Goal: Information Seeking & Learning: Understand process/instructions

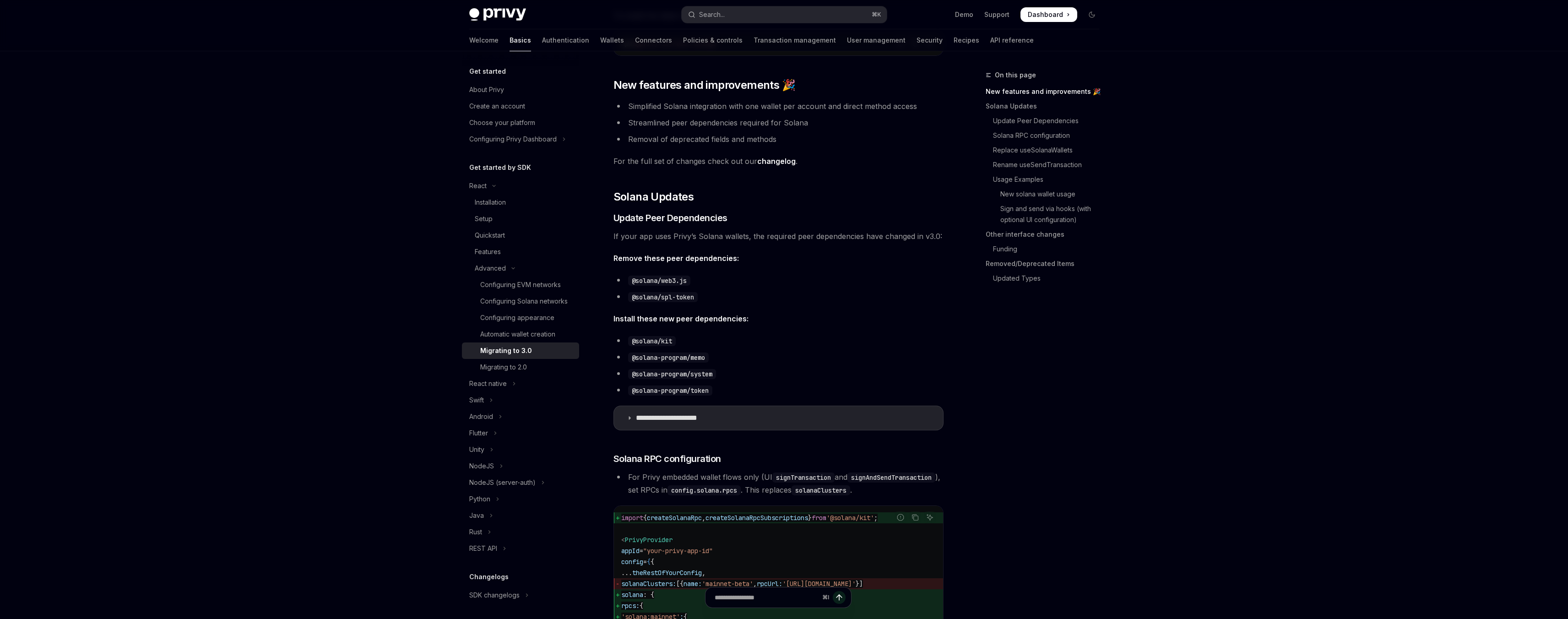
scroll to position [163, 0]
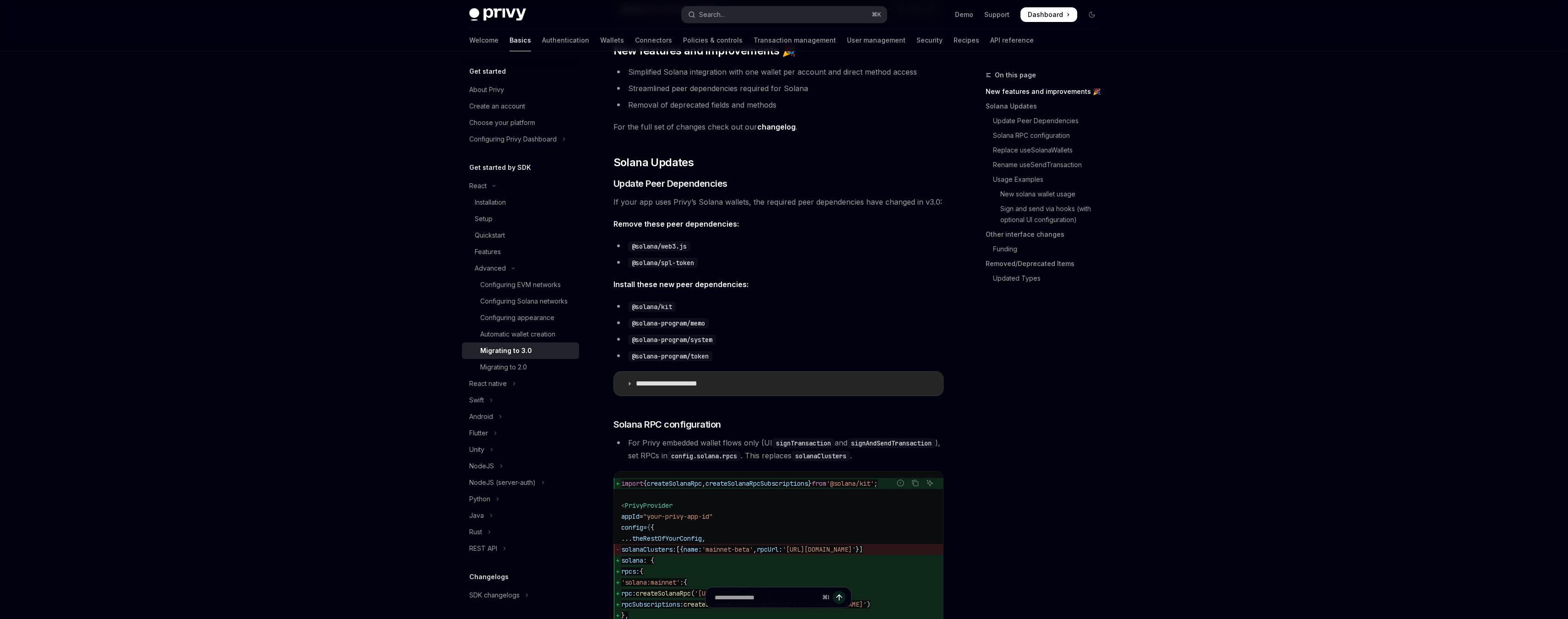
click at [632, 386] on summary "**********" at bounding box center [778, 384] width 329 height 24
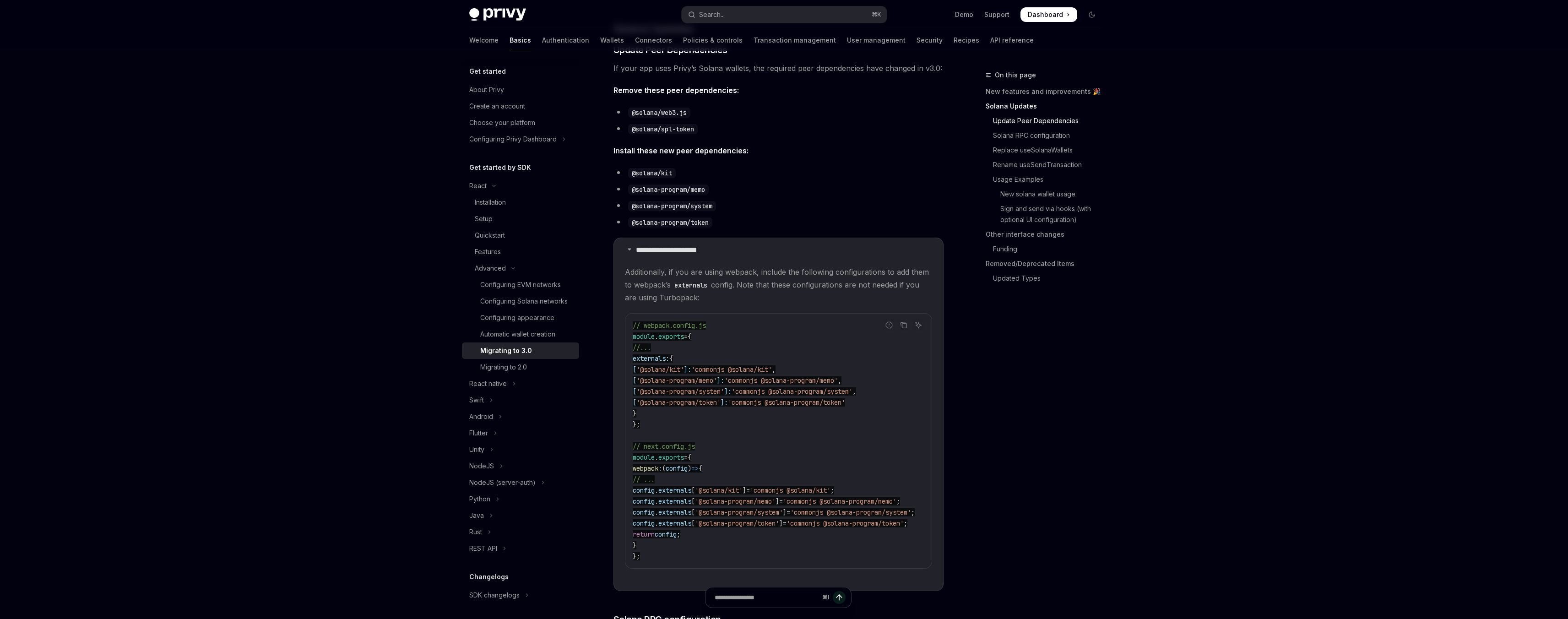
scroll to position [305, 0]
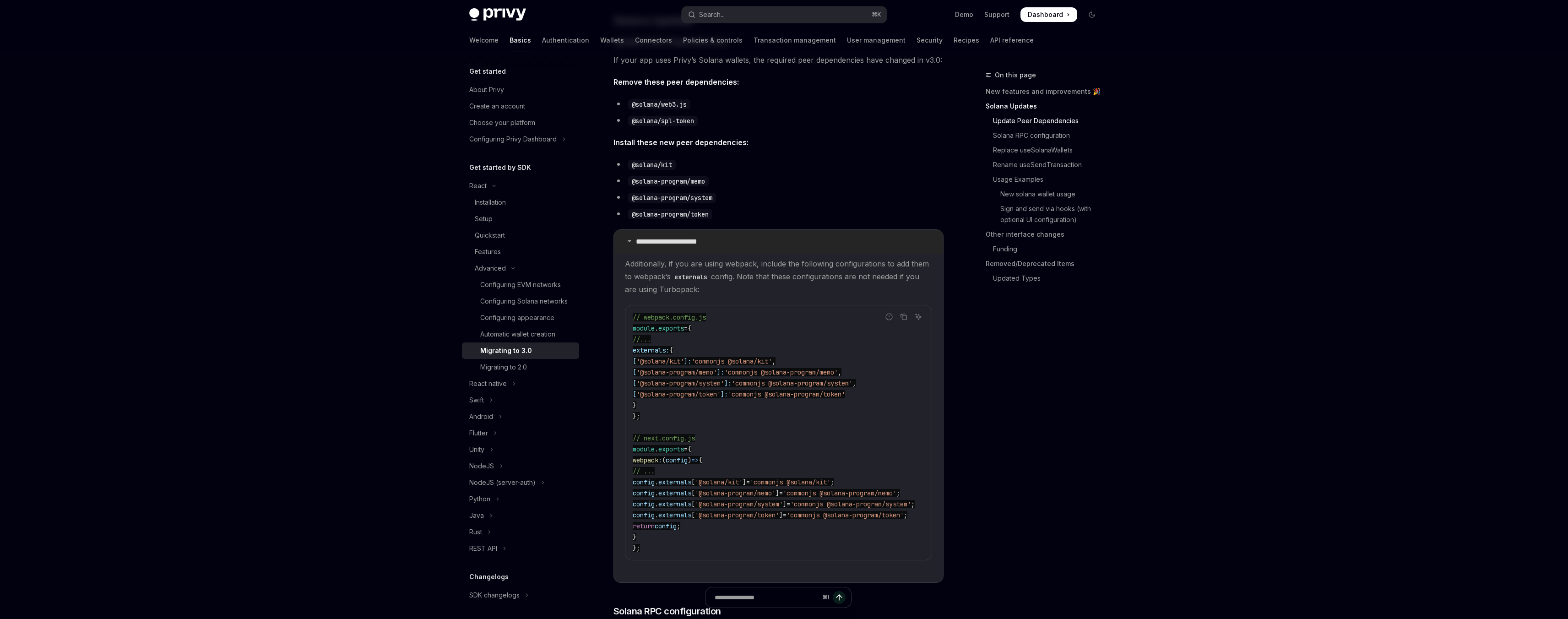
click at [698, 246] on p "**********" at bounding box center [678, 242] width 86 height 9
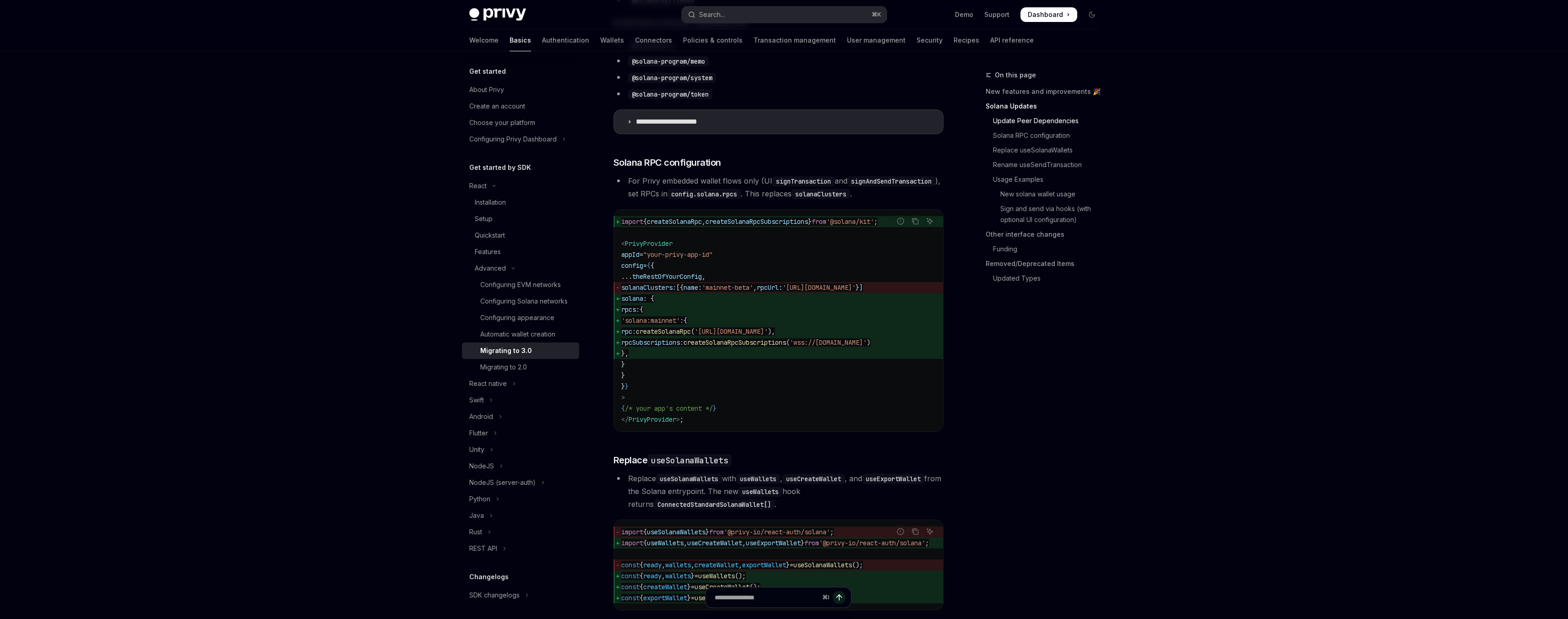
scroll to position [451, 0]
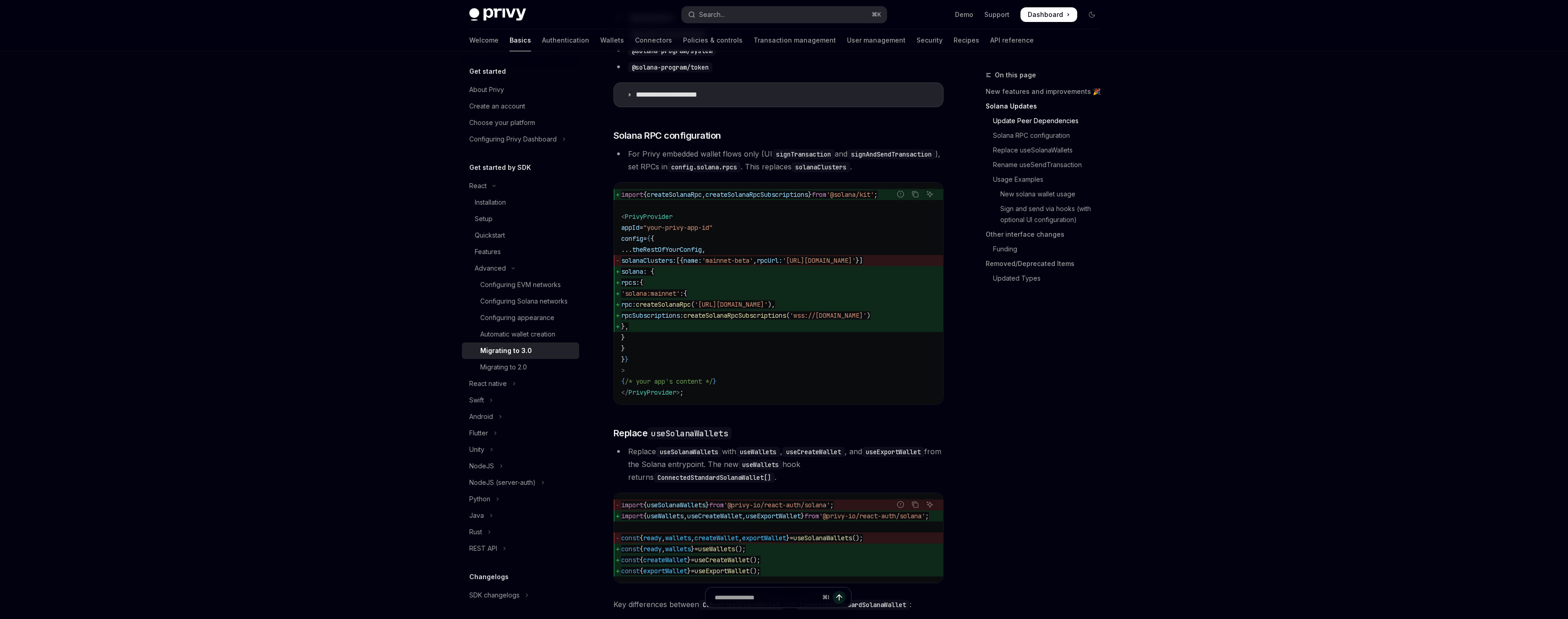
click at [675, 155] on li "For Privy embedded wallet flows only (UI signTransaction and signAndSendTransac…" at bounding box center [778, 160] width 330 height 26
click at [741, 156] on li "For Privy embedded wallet flows only (UI signTransaction and signAndSendTransac…" at bounding box center [778, 160] width 330 height 26
click at [749, 166] on li "For Privy embedded wallet flows only (UI signTransaction and signAndSendTransac…" at bounding box center [778, 160] width 330 height 26
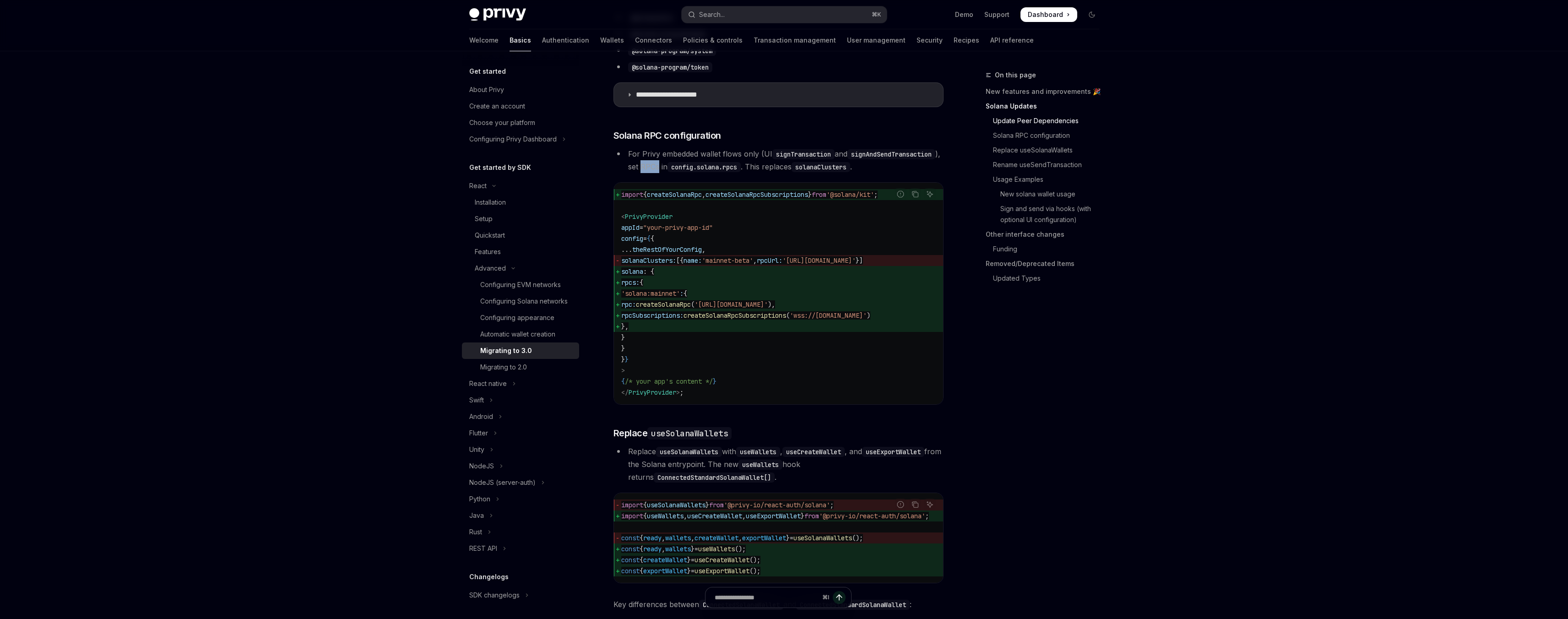
click at [749, 166] on li "For Privy embedded wallet flows only (UI signTransaction and signAndSendTransac…" at bounding box center [778, 160] width 330 height 26
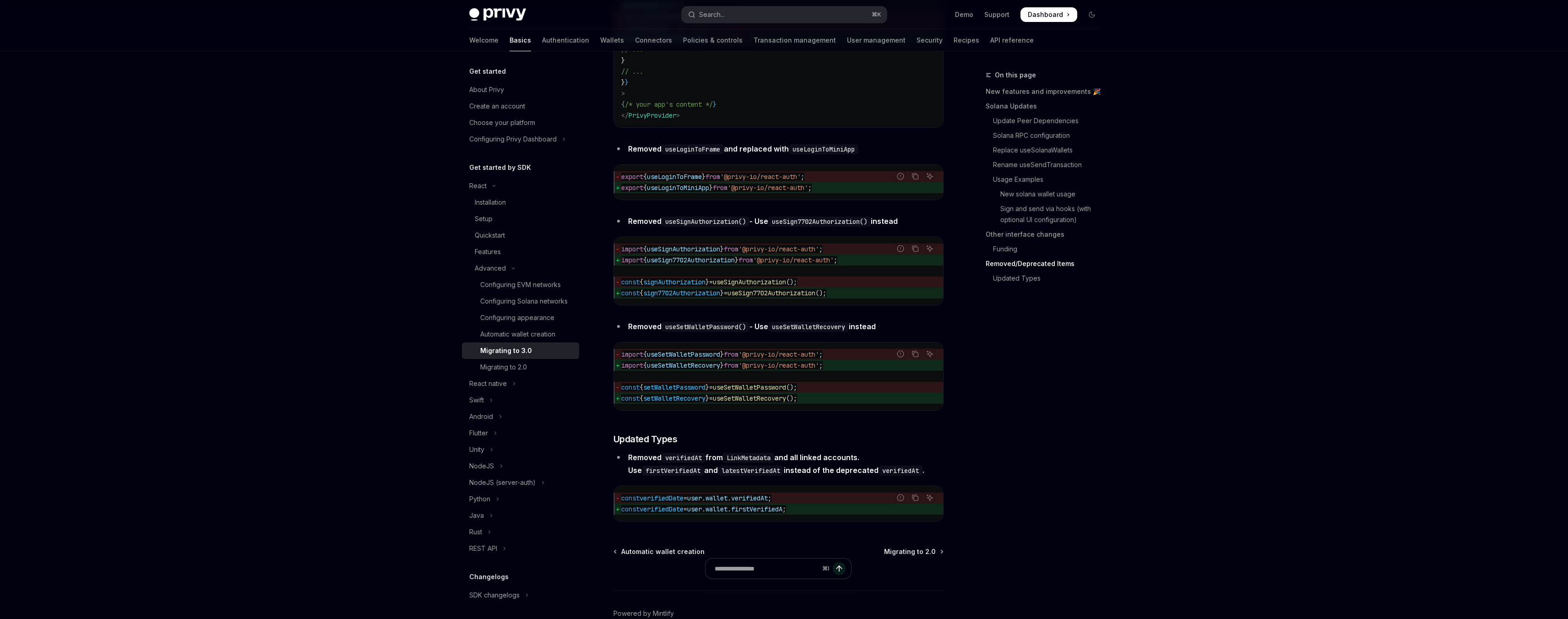
scroll to position [3874, 0]
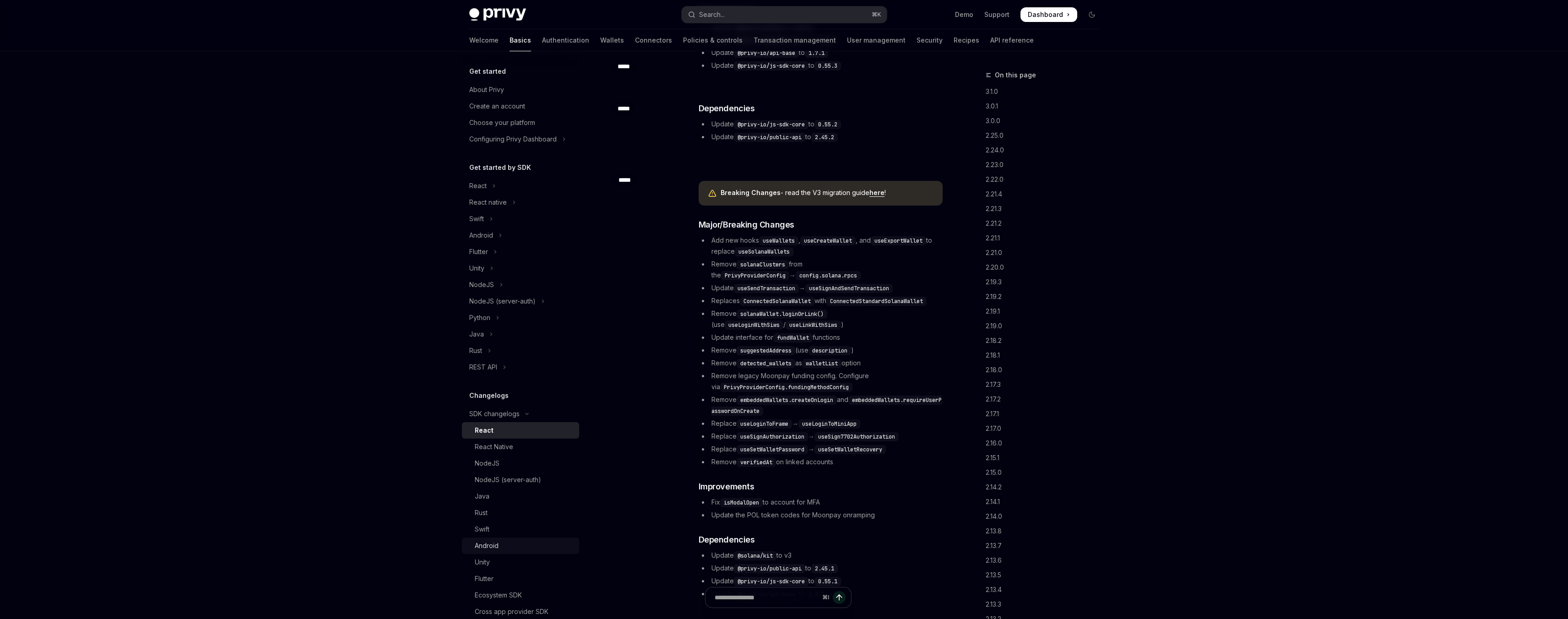
scroll to position [76, 0]
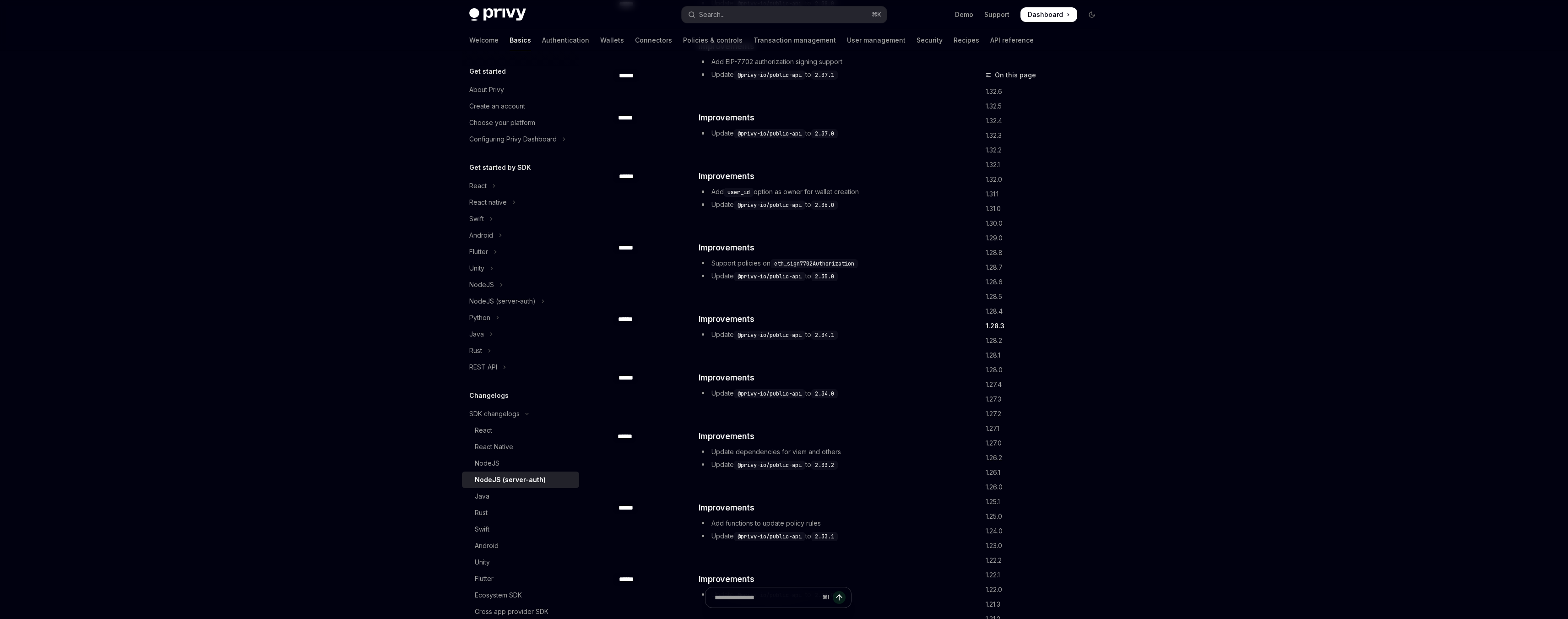
scroll to position [1385, 0]
